Goal: Information Seeking & Learning: Learn about a topic

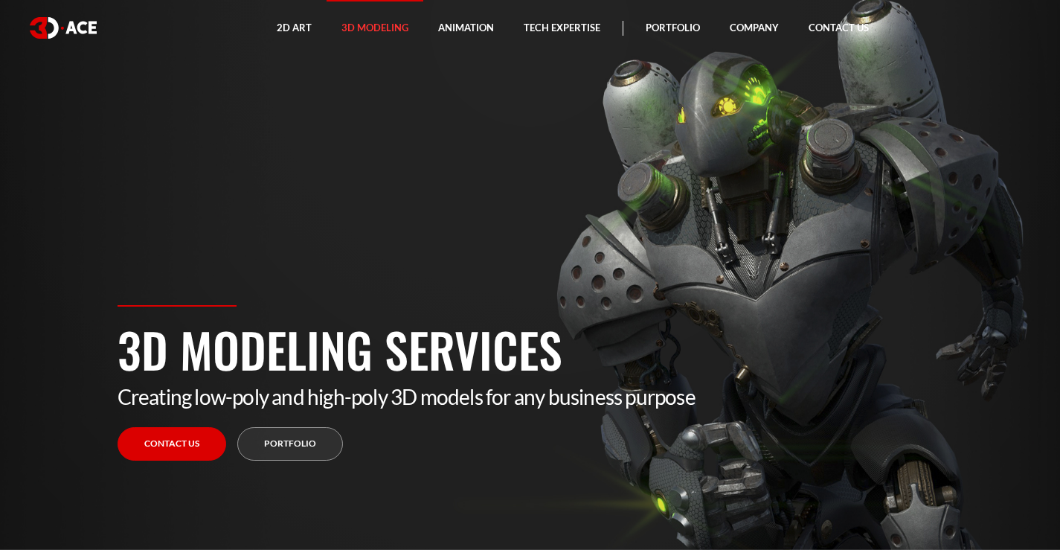
drag, startPoint x: 821, startPoint y: 252, endPoint x: 565, endPoint y: 210, distance: 259.4
click at [590, 178] on section "3D Modeling Services Creating low-poly and high-poly 3D models for any business…" at bounding box center [530, 275] width 1060 height 550
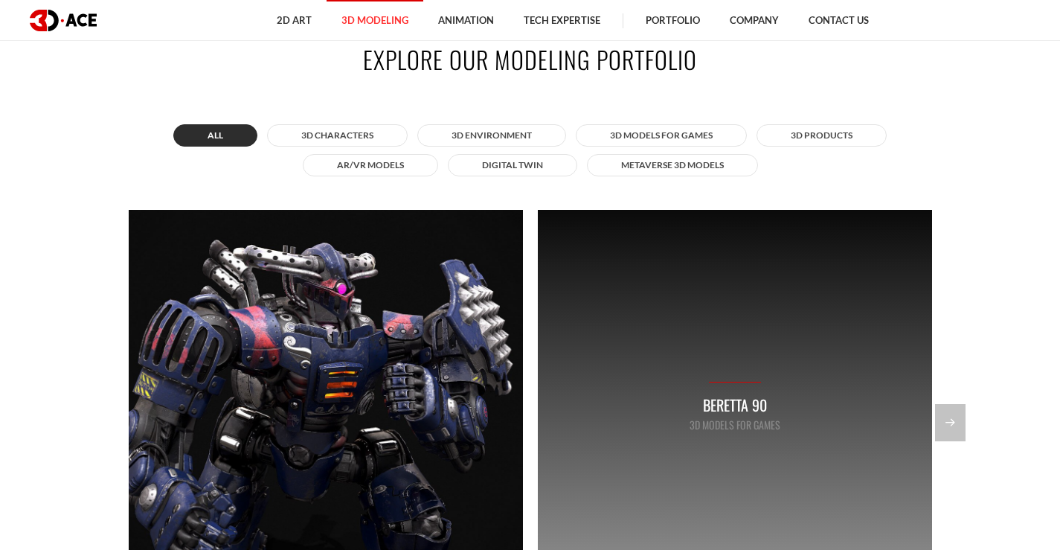
scroll to position [1339, 0]
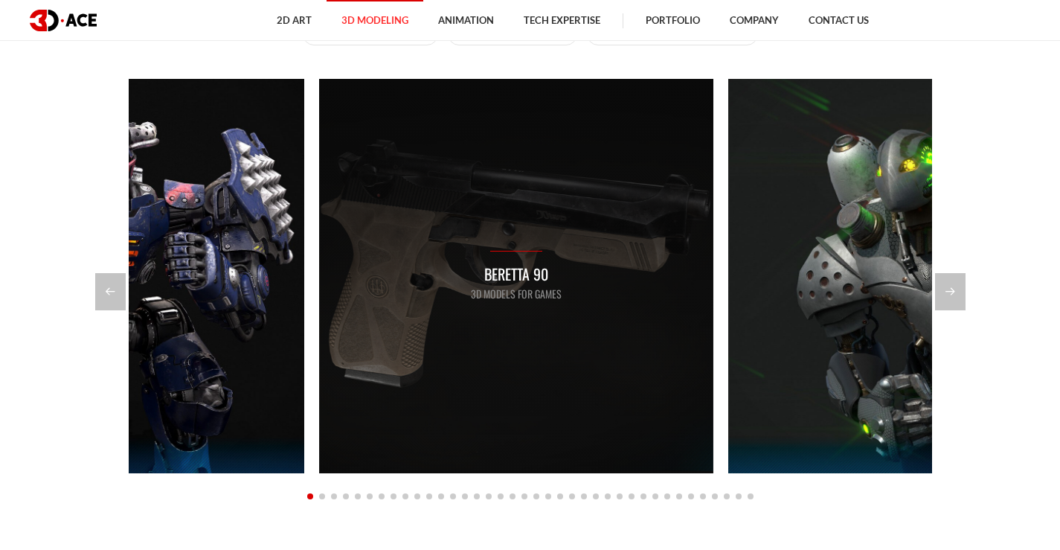
click at [429, 234] on div "Beretta 90 3D Models for Games" at bounding box center [516, 276] width 394 height 394
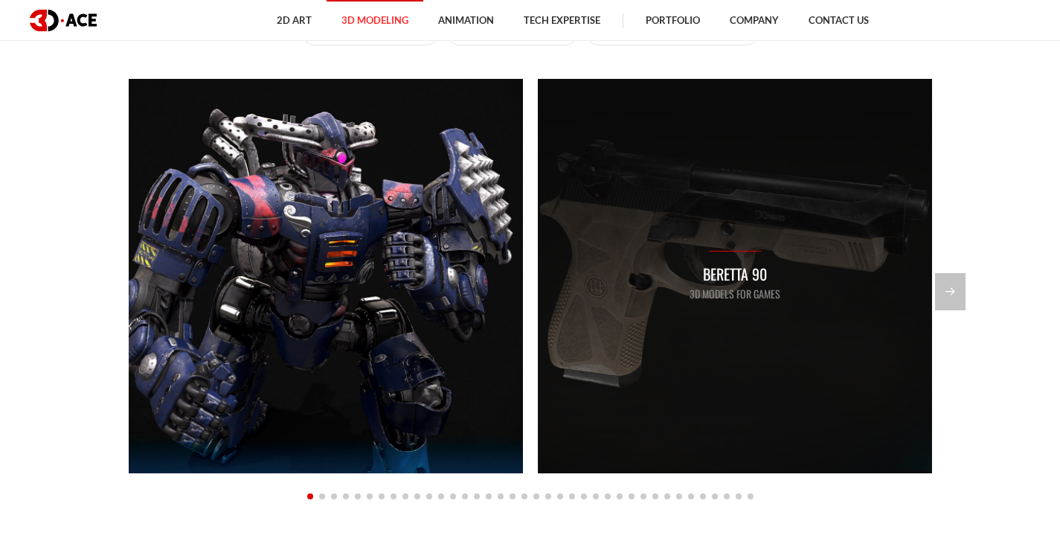
click at [538, 227] on div "Beretta 90 3D Models for Games" at bounding box center [735, 276] width 394 height 394
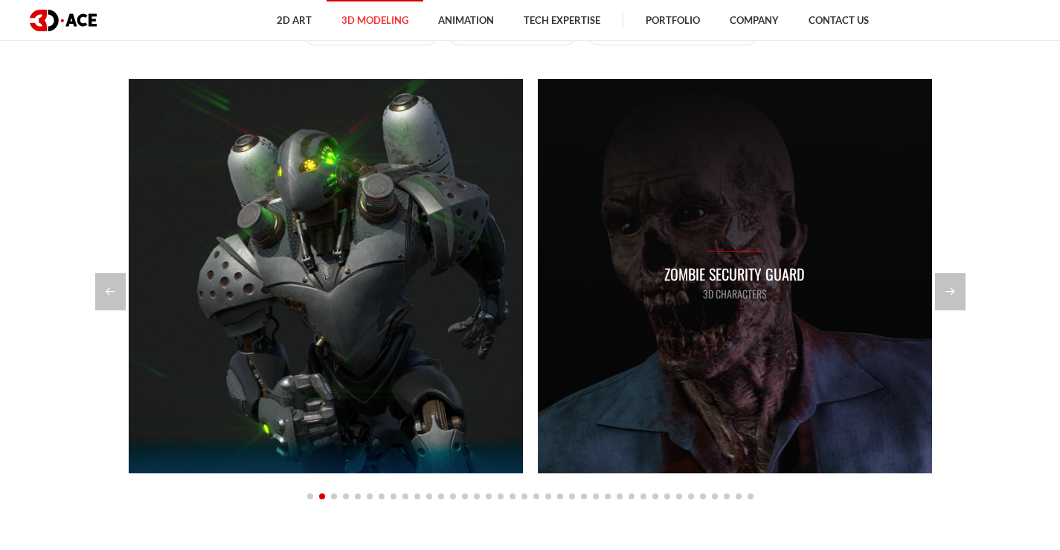
click at [538, 226] on div "Zombie security guard 3D Characters" at bounding box center [735, 276] width 394 height 394
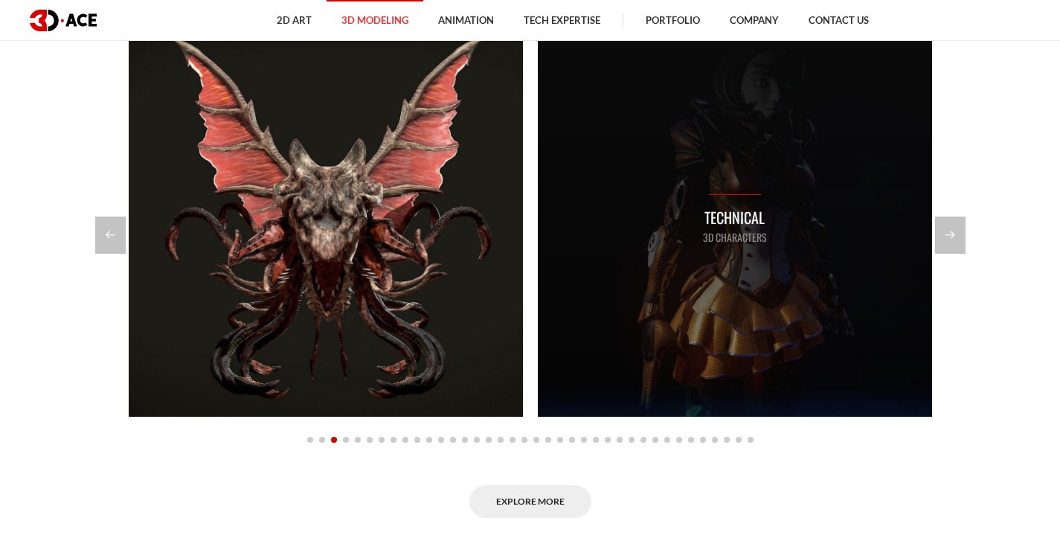
scroll to position [1265, 0]
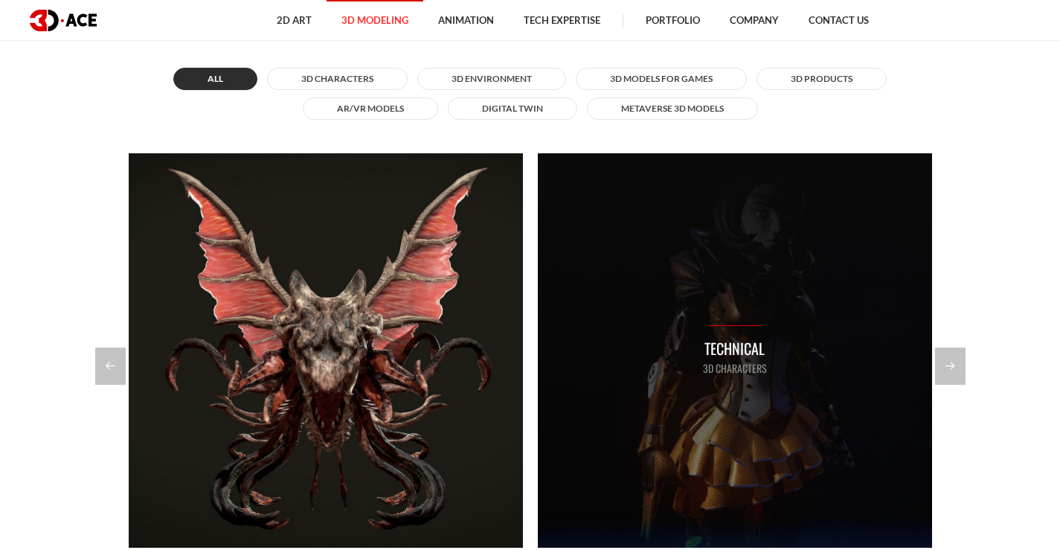
click at [538, 285] on div "Technical 3D Characters" at bounding box center [735, 350] width 394 height 394
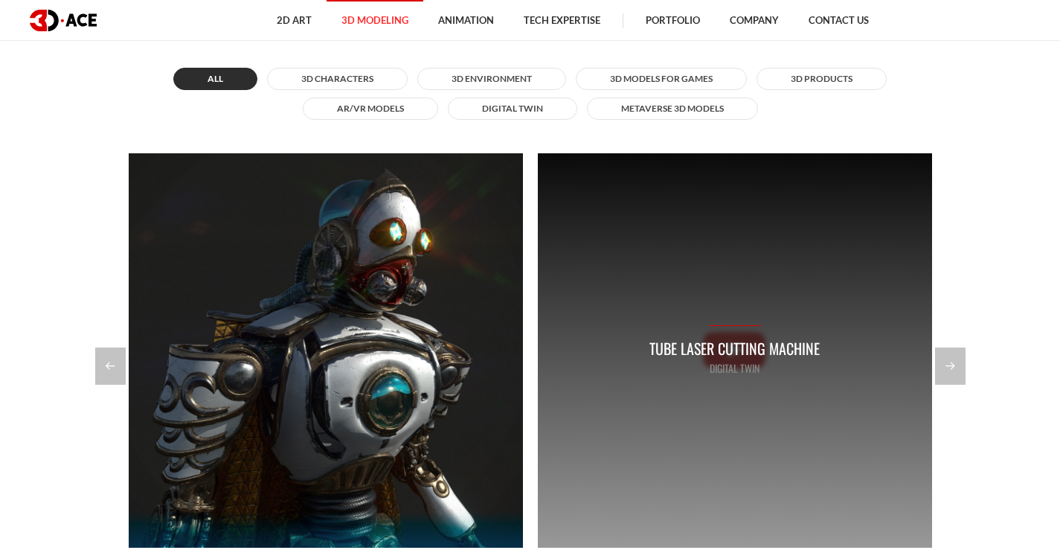
click at [538, 226] on div "Tube Laser Cutting Machine Digital twin" at bounding box center [735, 350] width 394 height 394
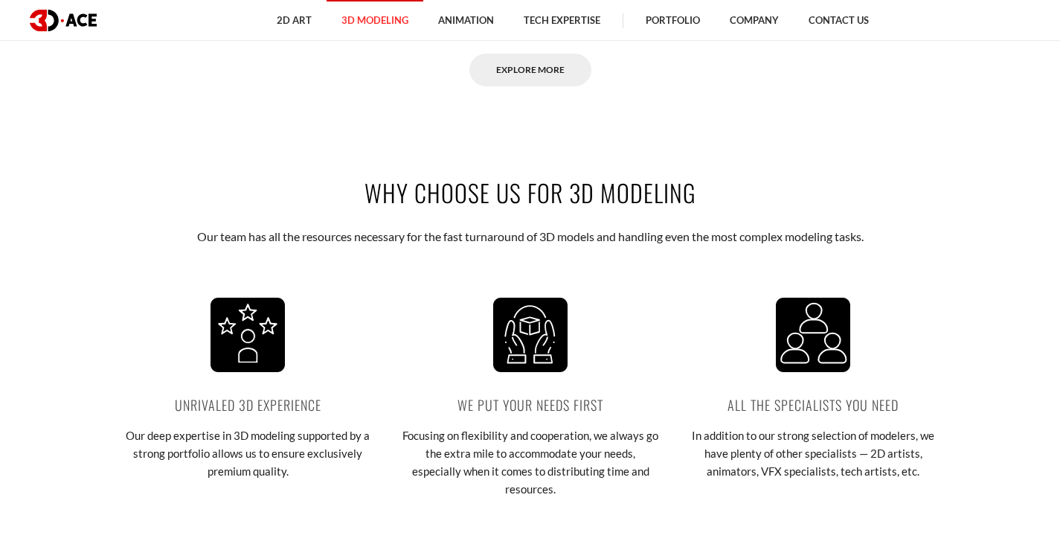
scroll to position [1860, 0]
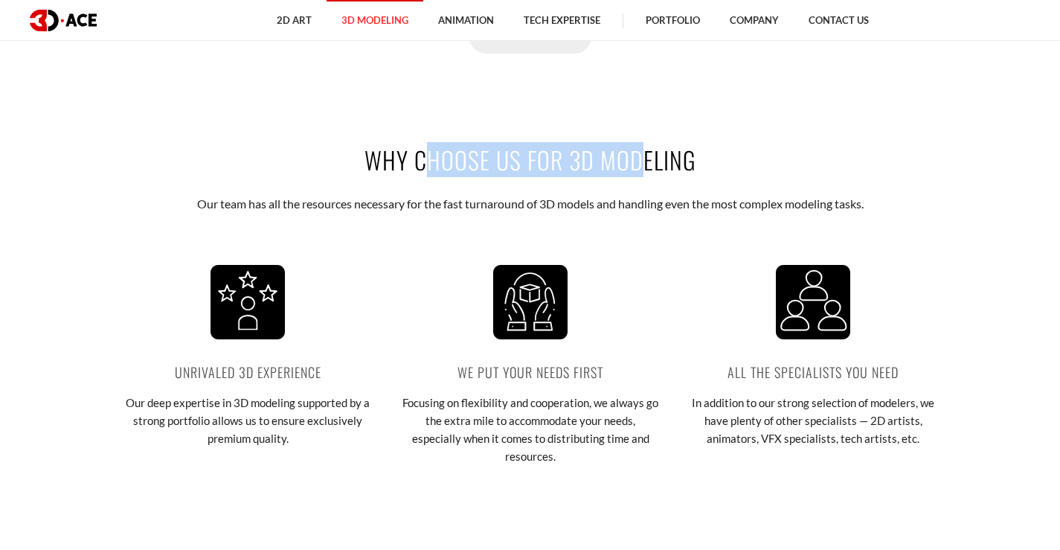
drag, startPoint x: 333, startPoint y: 156, endPoint x: 578, endPoint y: 158, distance: 244.8
click at [578, 158] on h2 "Why choose us for 3D modeling" at bounding box center [531, 159] width 826 height 33
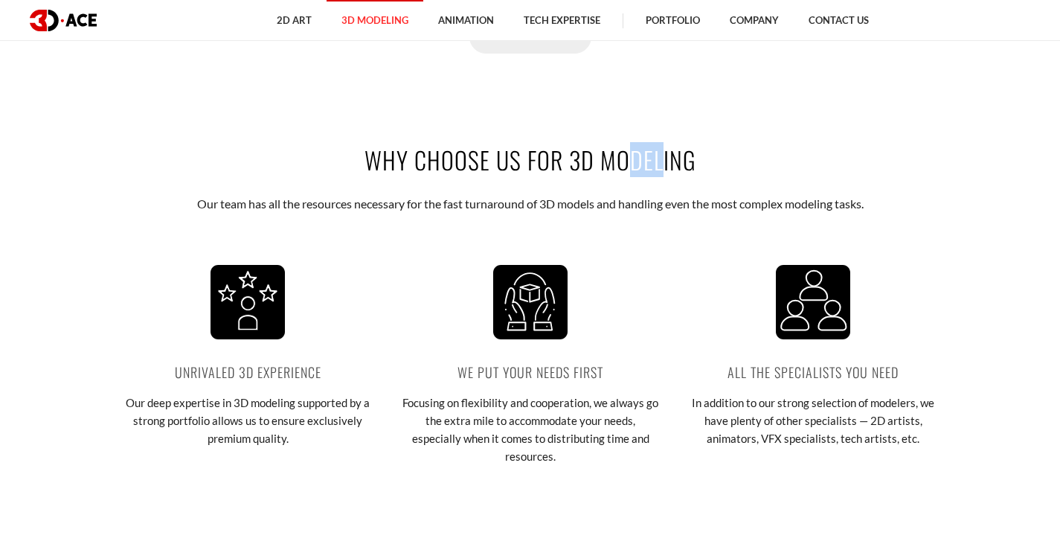
click at [578, 158] on h2 "Why choose us for 3D modeling" at bounding box center [531, 159] width 826 height 33
click at [652, 153] on h2 "Why choose us for 3D modeling" at bounding box center [531, 159] width 826 height 33
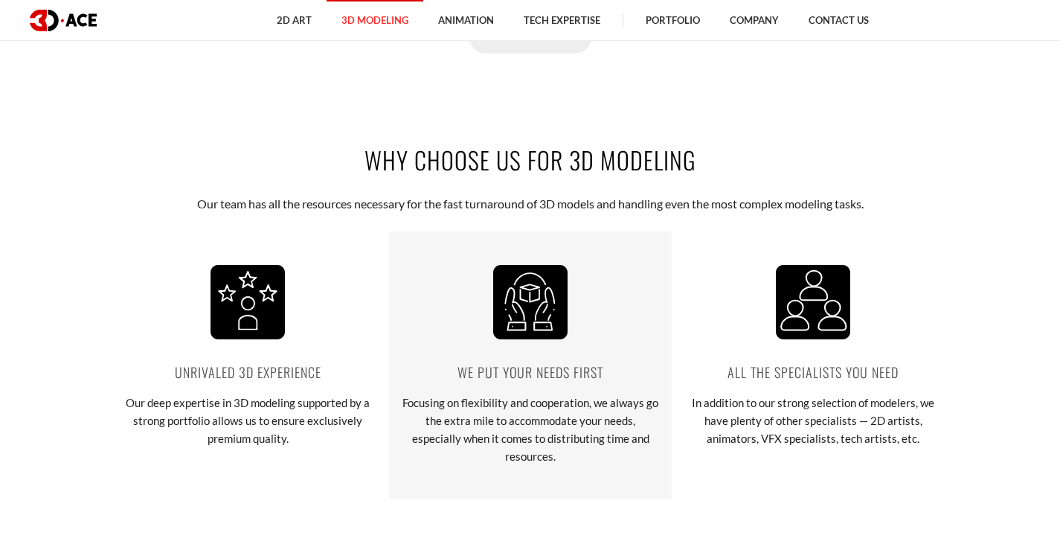
click at [493, 246] on div "We put your needs first Focusing on flexibility and cooperation, we always go t…" at bounding box center [530, 364] width 283 height 267
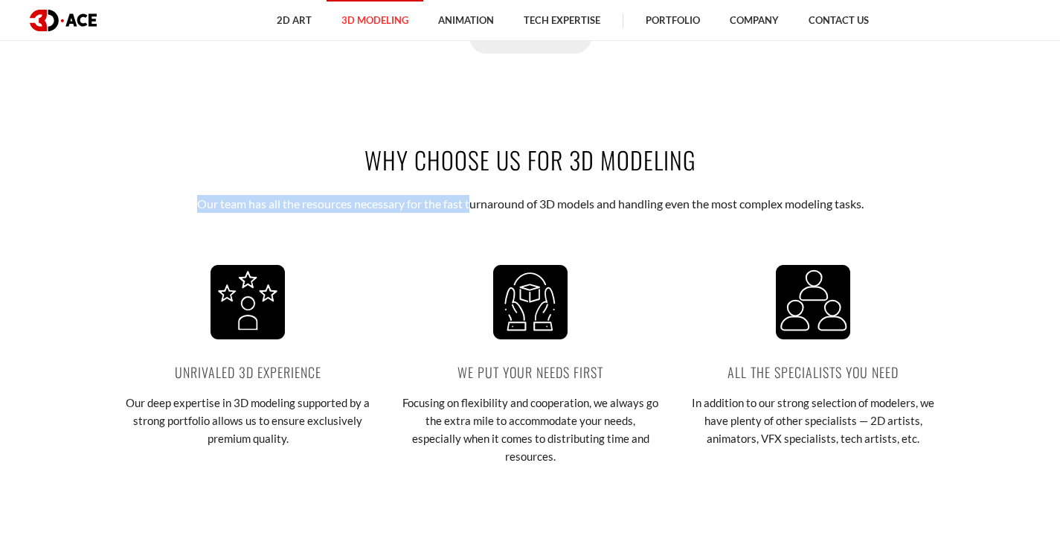
drag, startPoint x: 196, startPoint y: 205, endPoint x: 490, endPoint y: 202, distance: 293.2
click at [487, 202] on p "Our team has all the resources necessary for the fast turnaround of 3D models a…" at bounding box center [530, 204] width 733 height 18
click at [487, 203] on p "Our team has all the resources necessary for the fast turnaround of 3D models a…" at bounding box center [530, 204] width 733 height 18
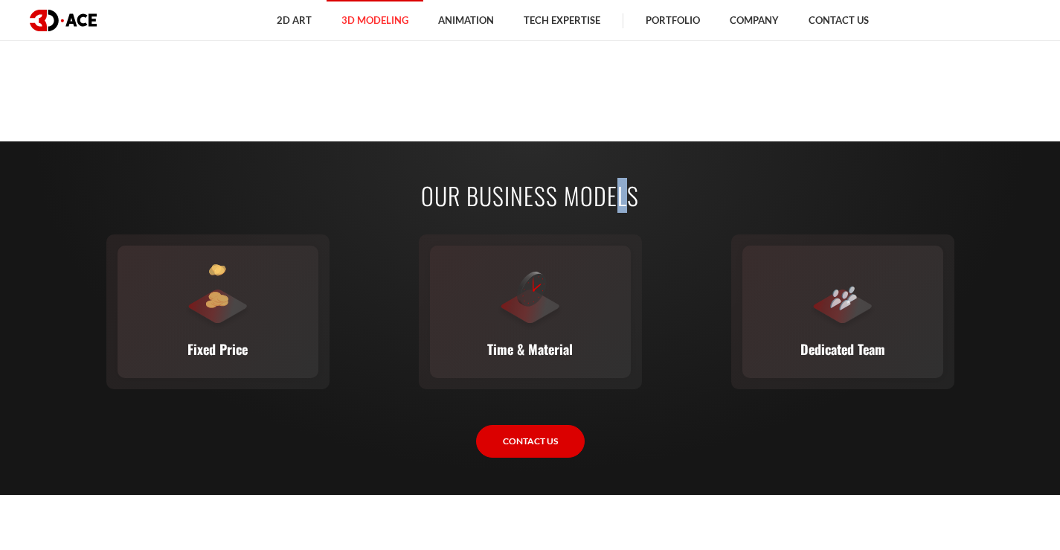
drag, startPoint x: 600, startPoint y: 164, endPoint x: 711, endPoint y: 149, distance: 112.7
click at [679, 153] on div "Our business models Fixed Price You set the budget, we stick to it. The full sc…" at bounding box center [530, 318] width 848 height 354
click at [723, 145] on div "Our business models Fixed Price You set the budget, we stick to it. The full sc…" at bounding box center [530, 318] width 848 height 354
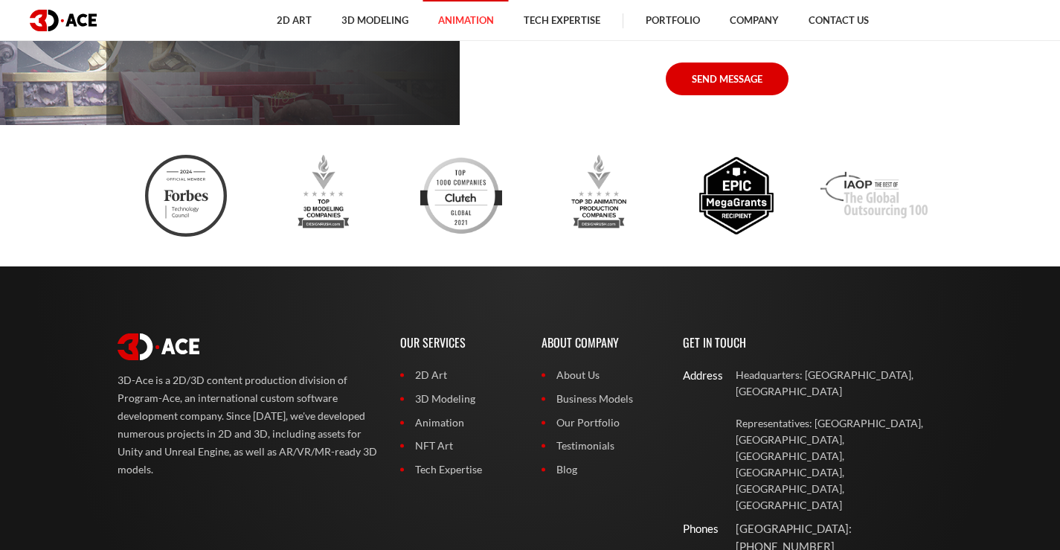
scroll to position [4390, 0]
